Goal: Transaction & Acquisition: Purchase product/service

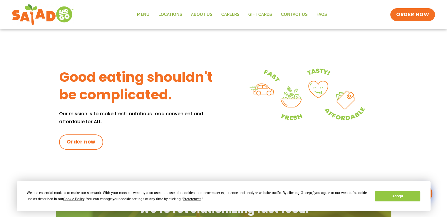
scroll to position [294, 0]
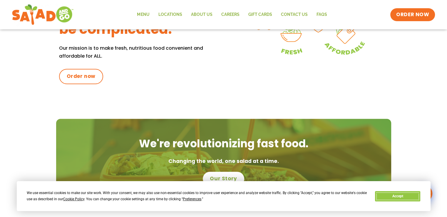
click at [394, 193] on button "Accept" at bounding box center [397, 196] width 45 height 10
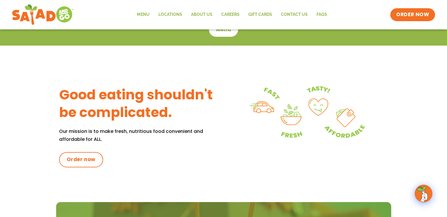
scroll to position [0, 0]
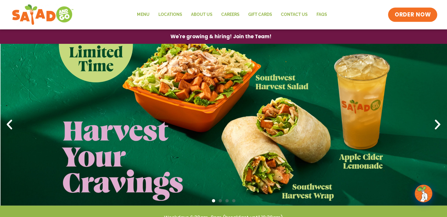
click at [403, 13] on span "ORDER NOW" at bounding box center [412, 15] width 36 height 8
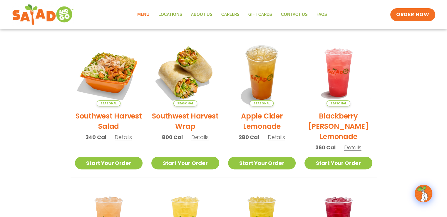
scroll to position [130, 0]
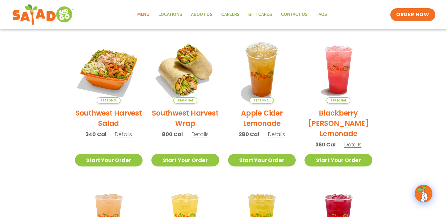
click at [184, 114] on h2 "Southwest Harvest Wrap" at bounding box center [185, 118] width 68 height 21
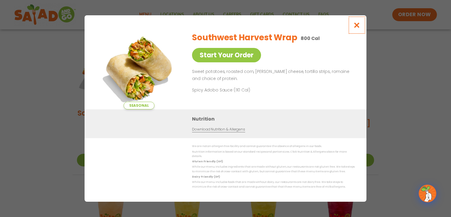
click at [356, 27] on icon "Close modal" at bounding box center [357, 25] width 7 height 6
